Goal: Task Accomplishment & Management: Use online tool/utility

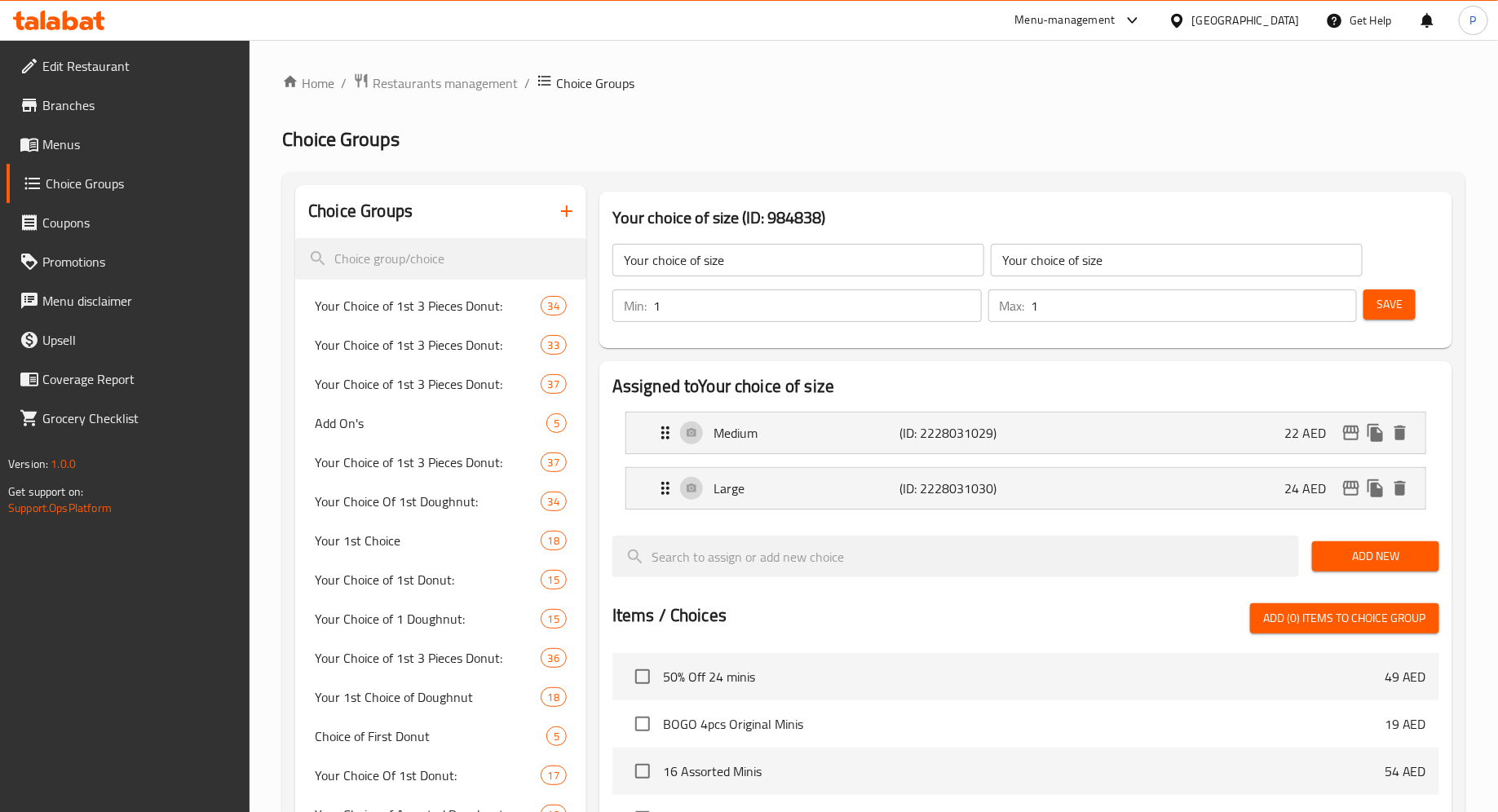
click at [87, 24] on icon at bounding box center [59, 20] width 92 height 20
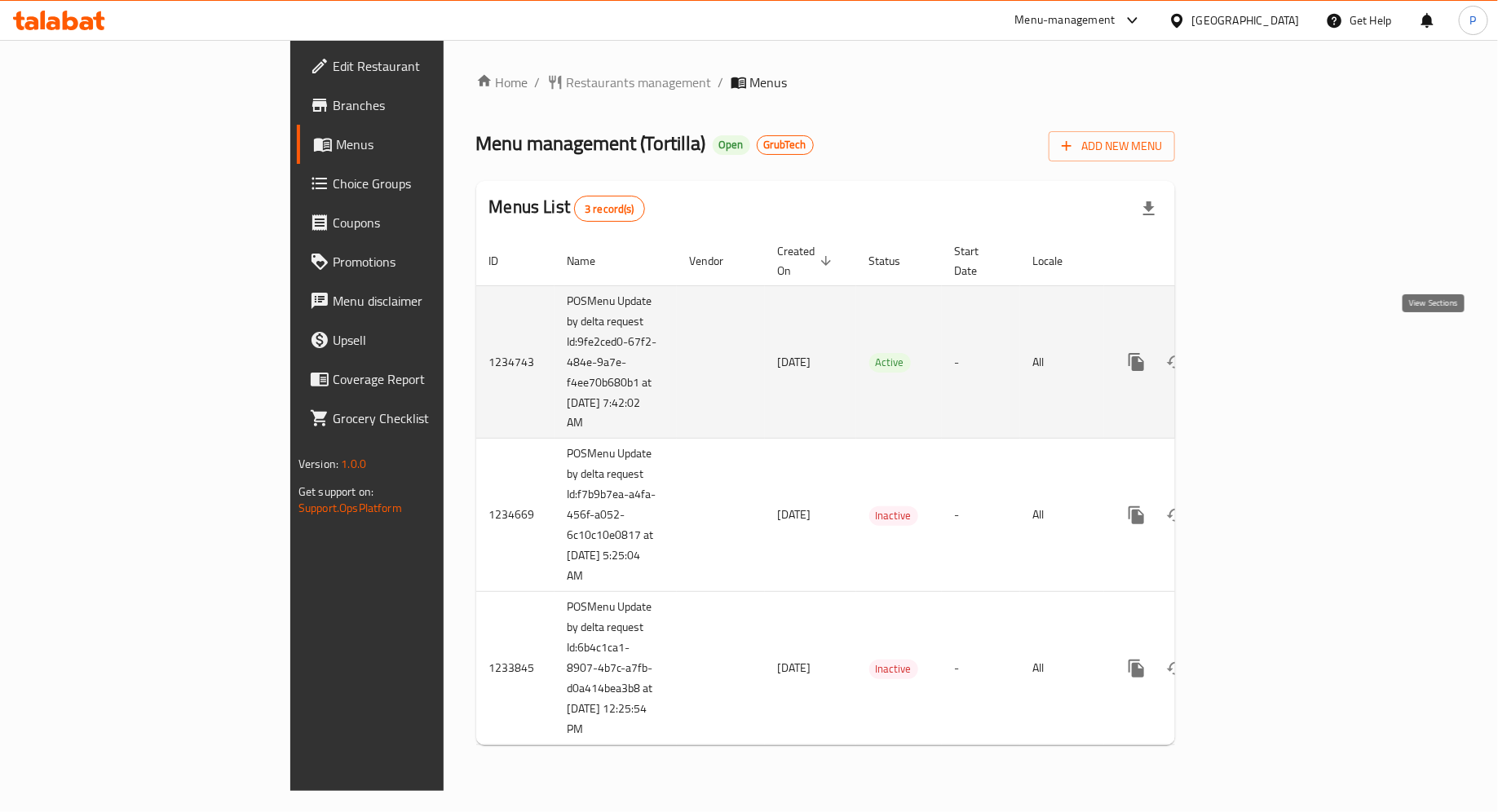
click at [1264, 352] on icon "enhanced table" at bounding box center [1254, 362] width 20 height 20
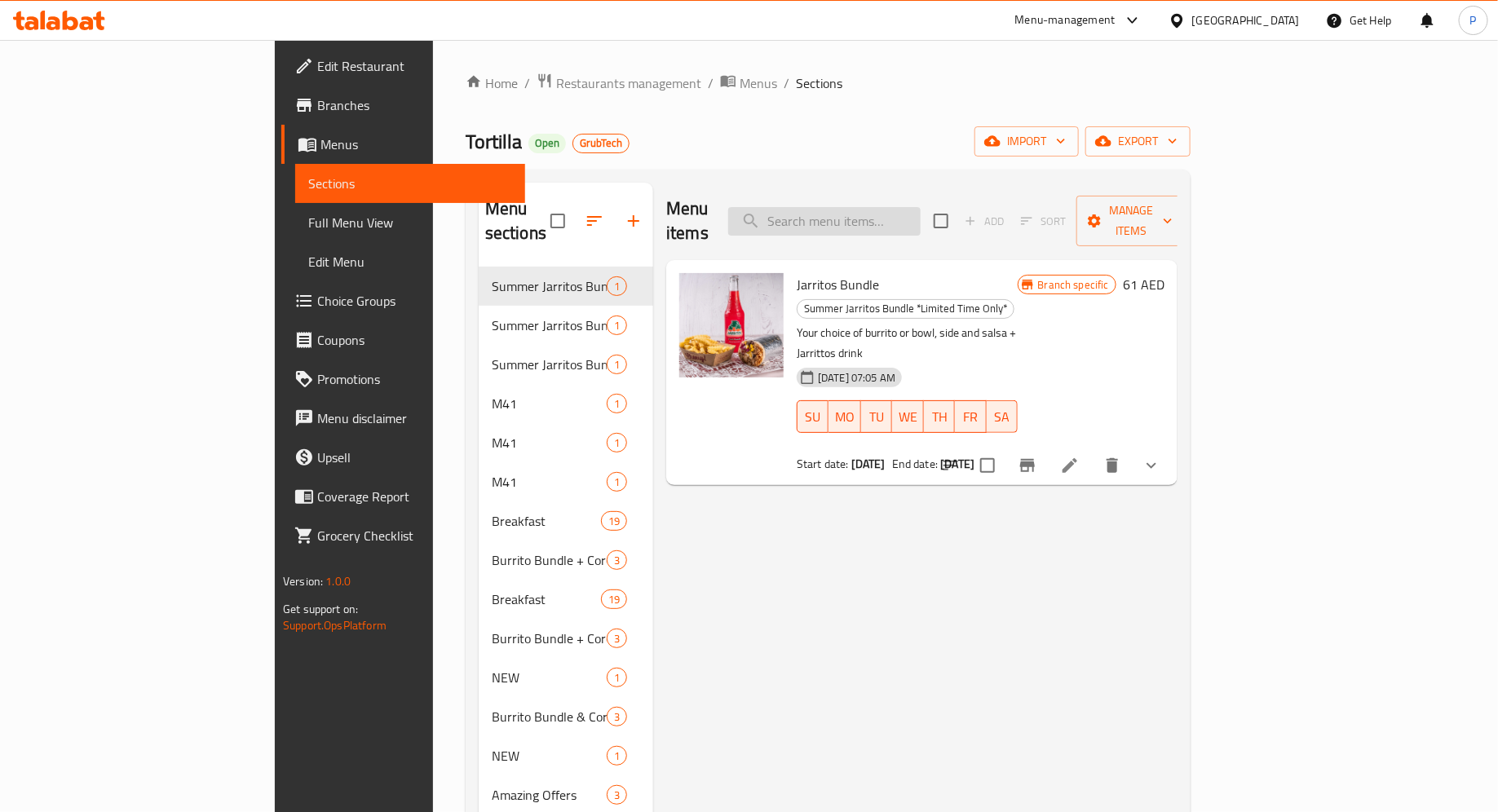
click at [901, 212] on input "search" at bounding box center [824, 221] width 192 height 29
paste input "Bag of Chips with Guac"
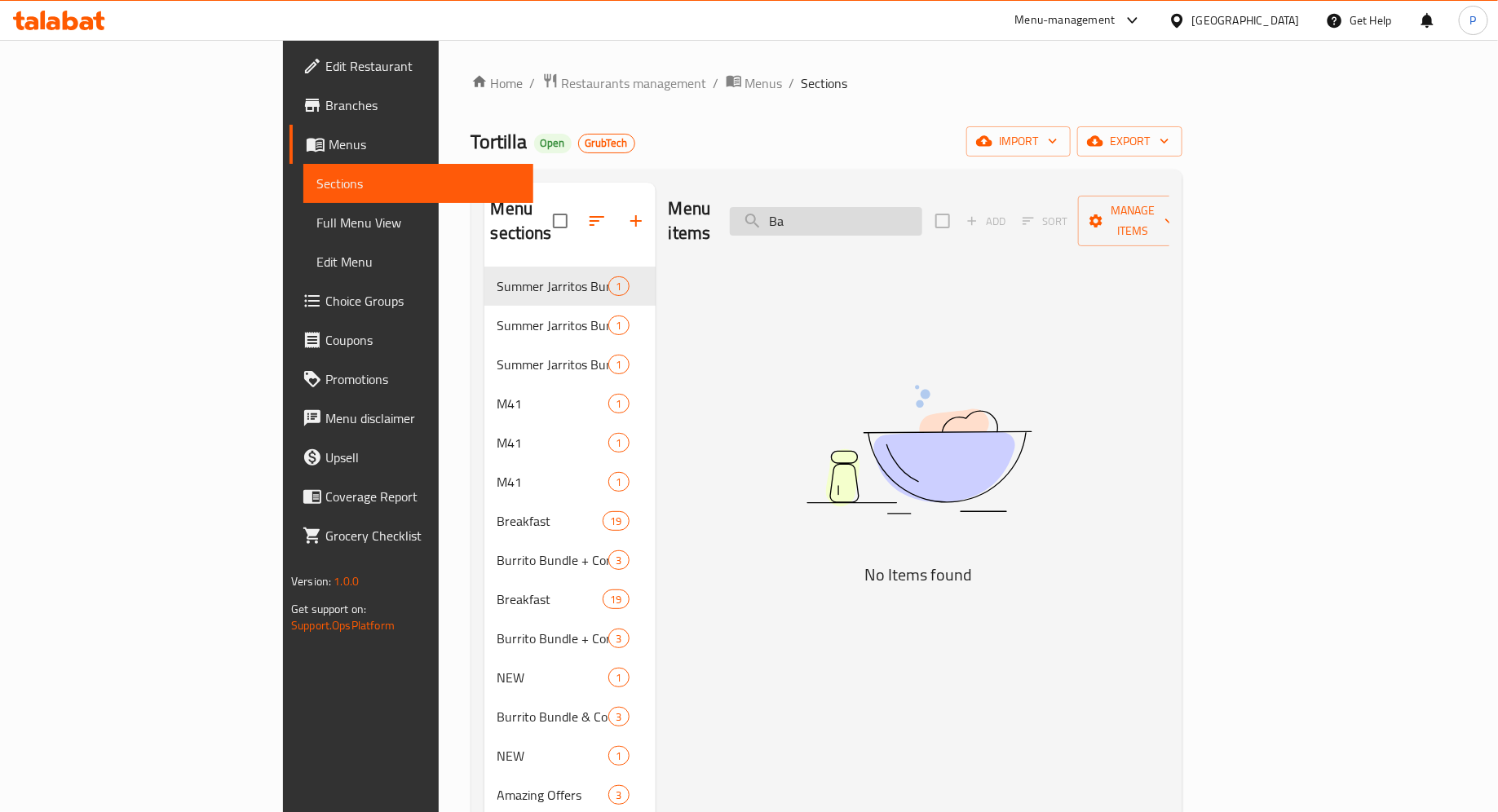
type input "B"
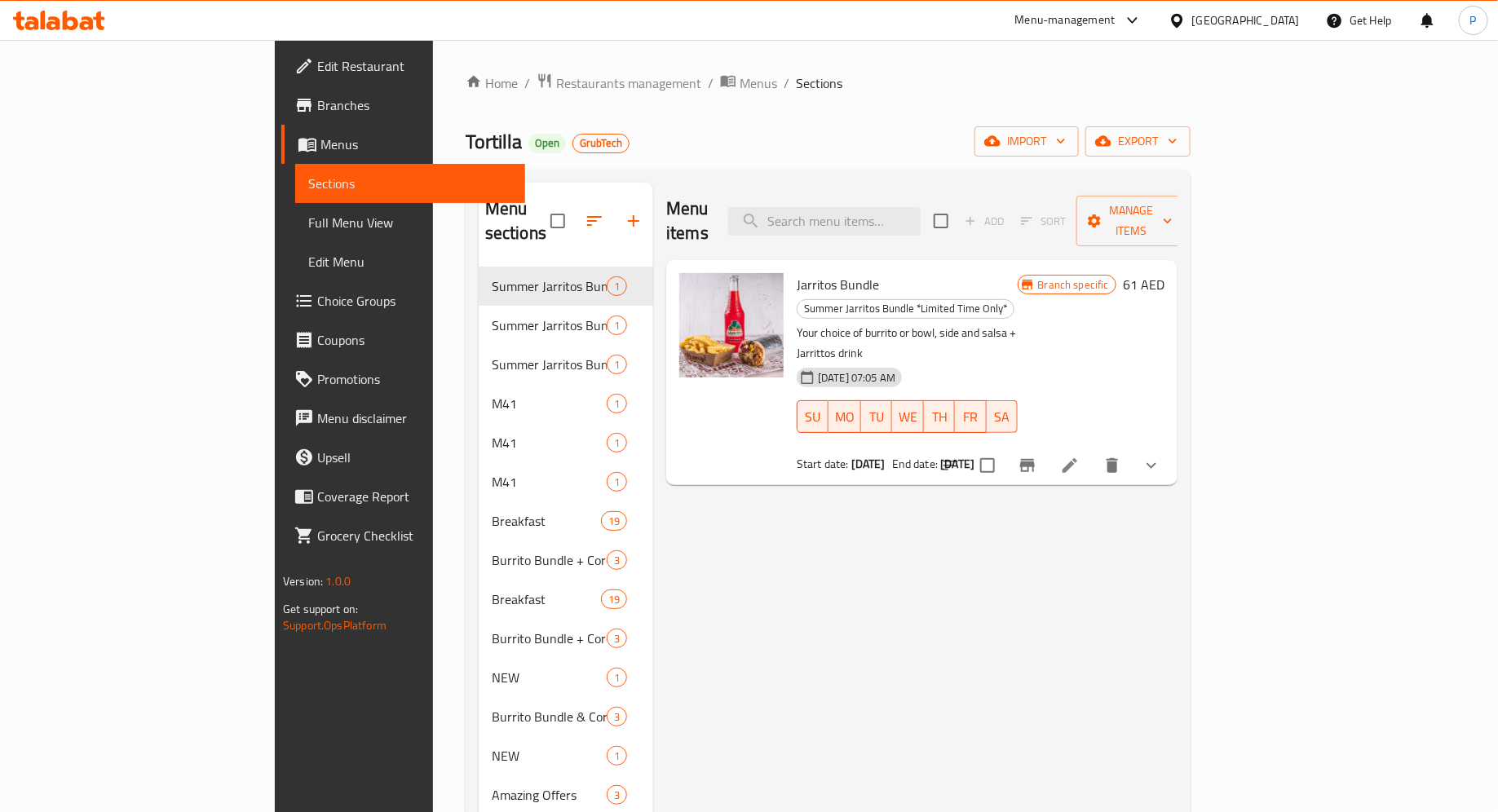
paste input "Quesadilla"
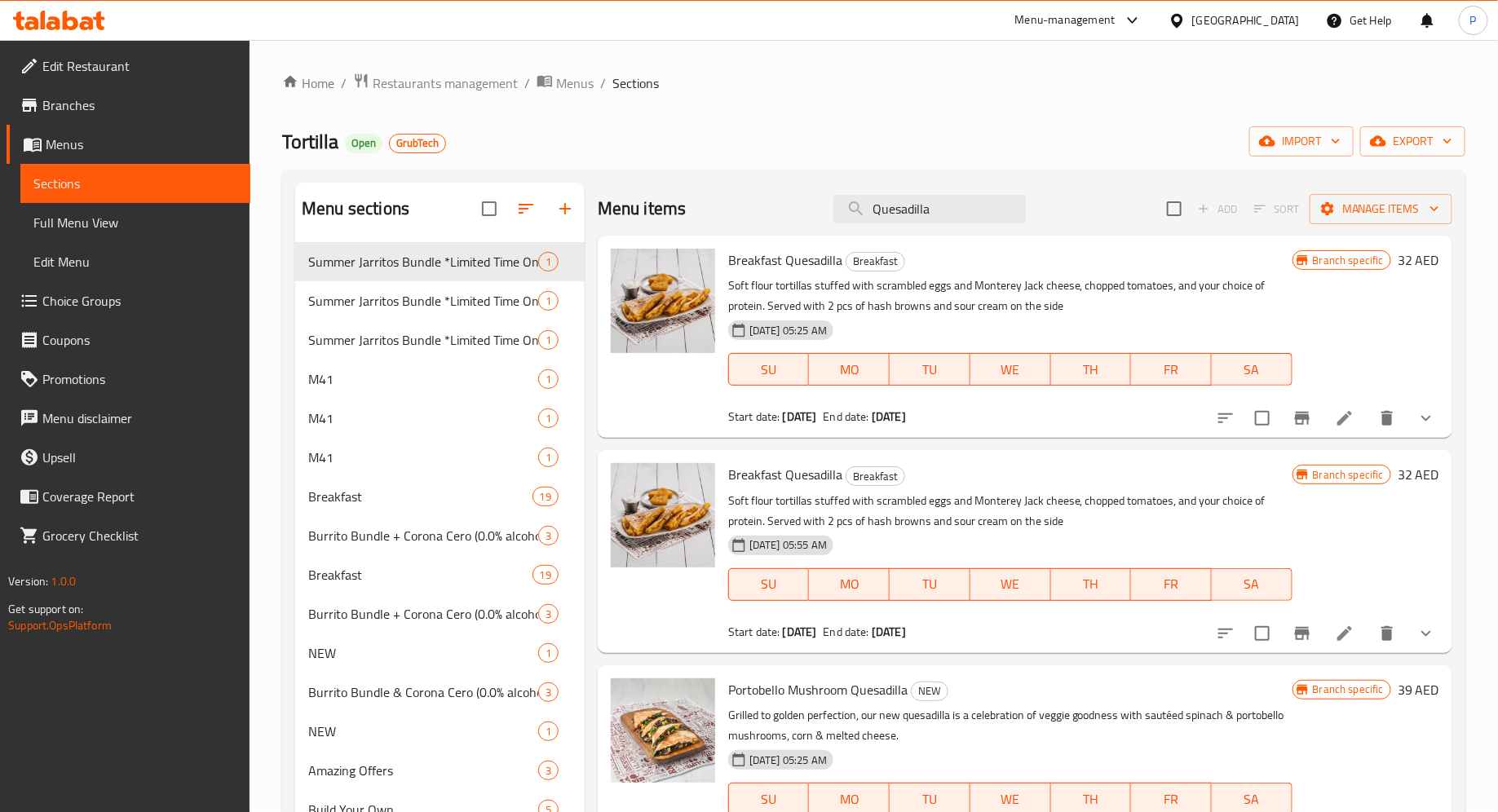
type input "Quesadilla"
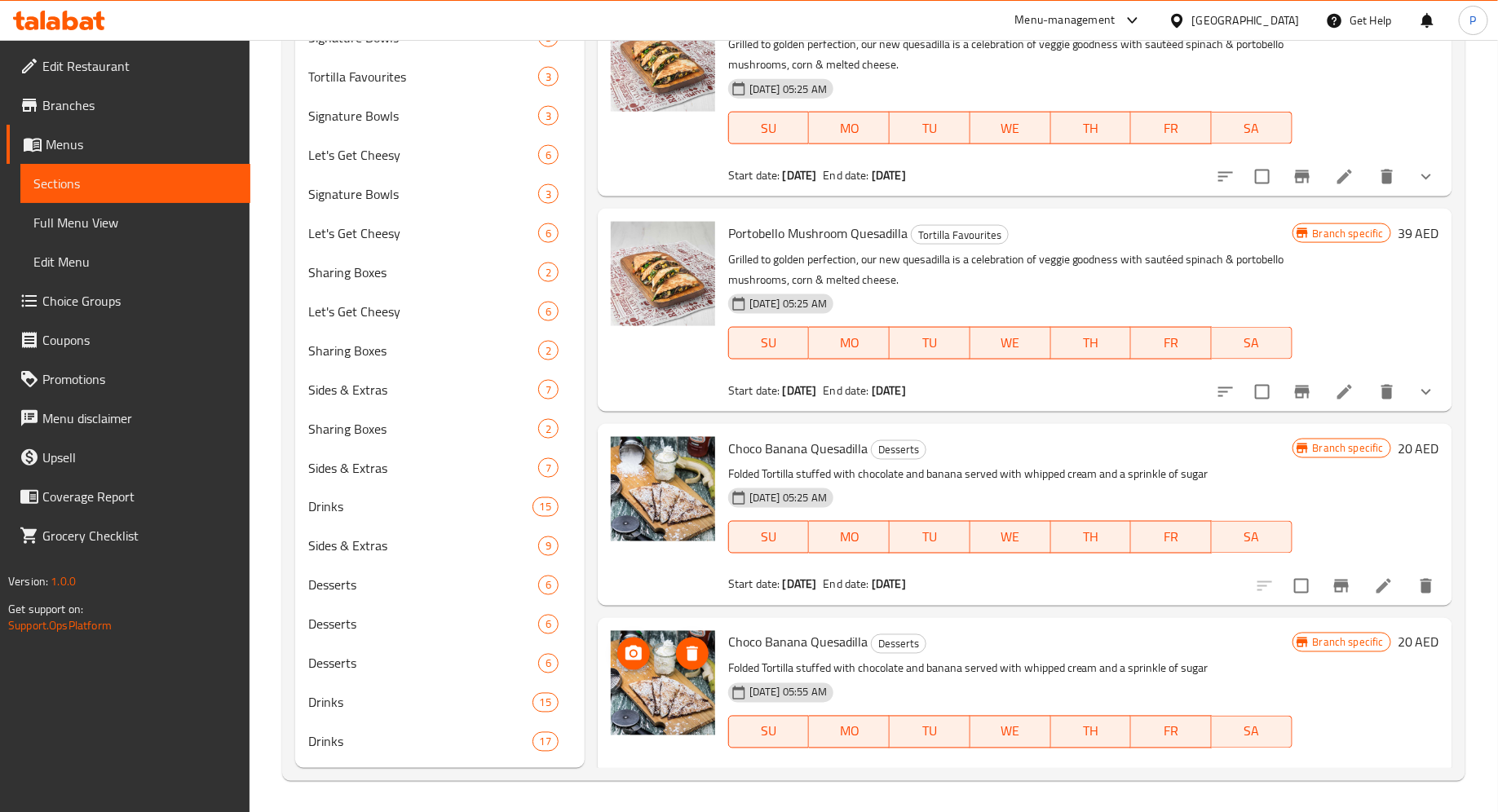
scroll to position [889, 0]
